Goal: Find specific page/section

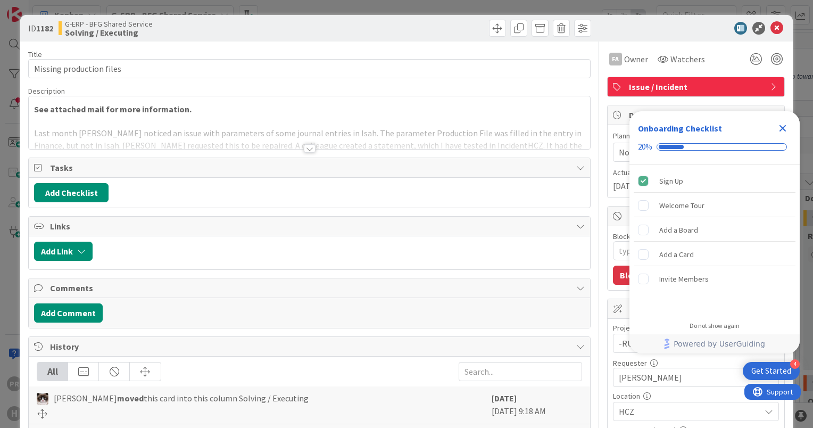
type textarea "x"
click at [771, 26] on icon at bounding box center [777, 28] width 13 height 13
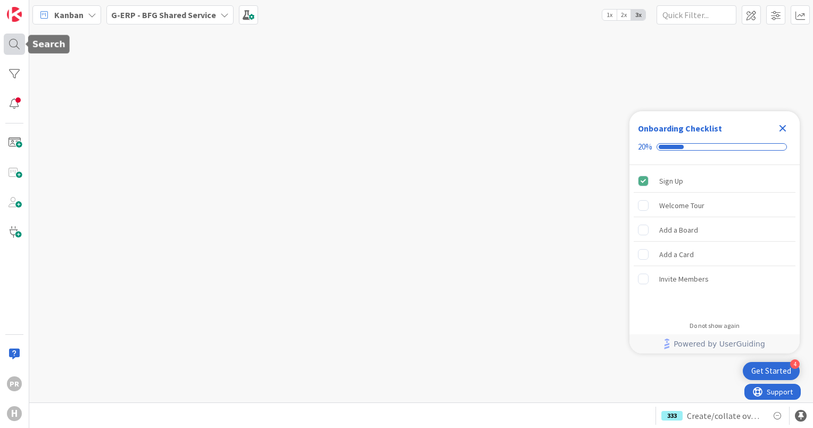
click at [15, 45] on div at bounding box center [14, 44] width 21 height 21
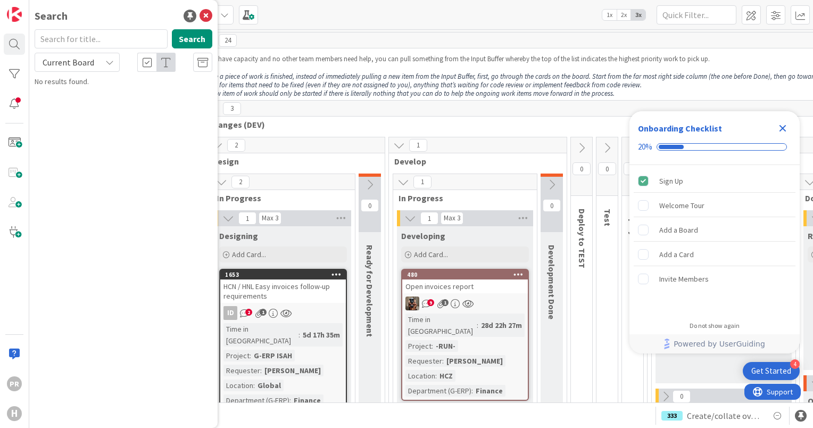
click at [79, 41] on input "text" at bounding box center [101, 38] width 133 height 19
type input "1361"
click at [83, 62] on span "Current Board" at bounding box center [69, 62] width 52 height 11
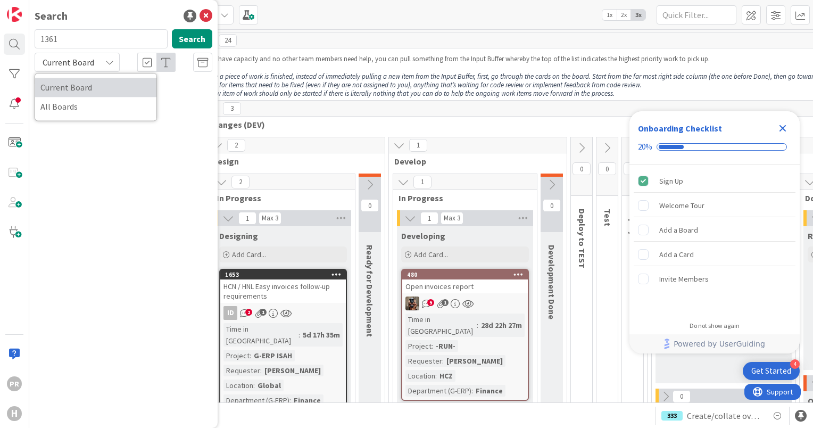
click at [81, 91] on span "Current Board" at bounding box center [95, 87] width 111 height 16
click at [80, 62] on span "Current Board" at bounding box center [69, 62] width 52 height 11
drag, startPoint x: 72, startPoint y: 64, endPoint x: 80, endPoint y: 66, distance: 8.1
click at [72, 64] on span "Current Board" at bounding box center [69, 62] width 52 height 11
